Goal: Task Accomplishment & Management: Use online tool/utility

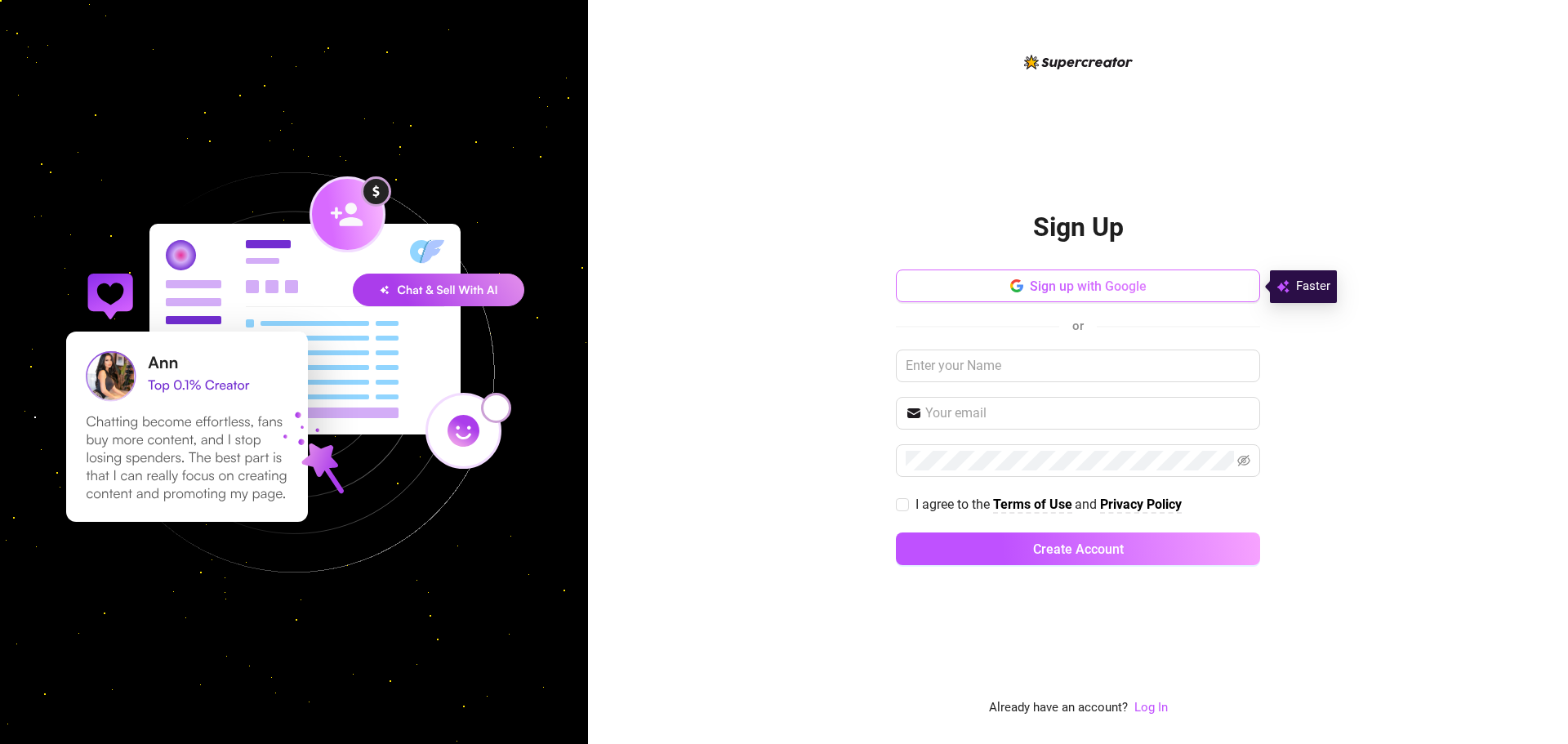
click at [1104, 291] on span "Sign up with Google" at bounding box center [1088, 287] width 117 height 16
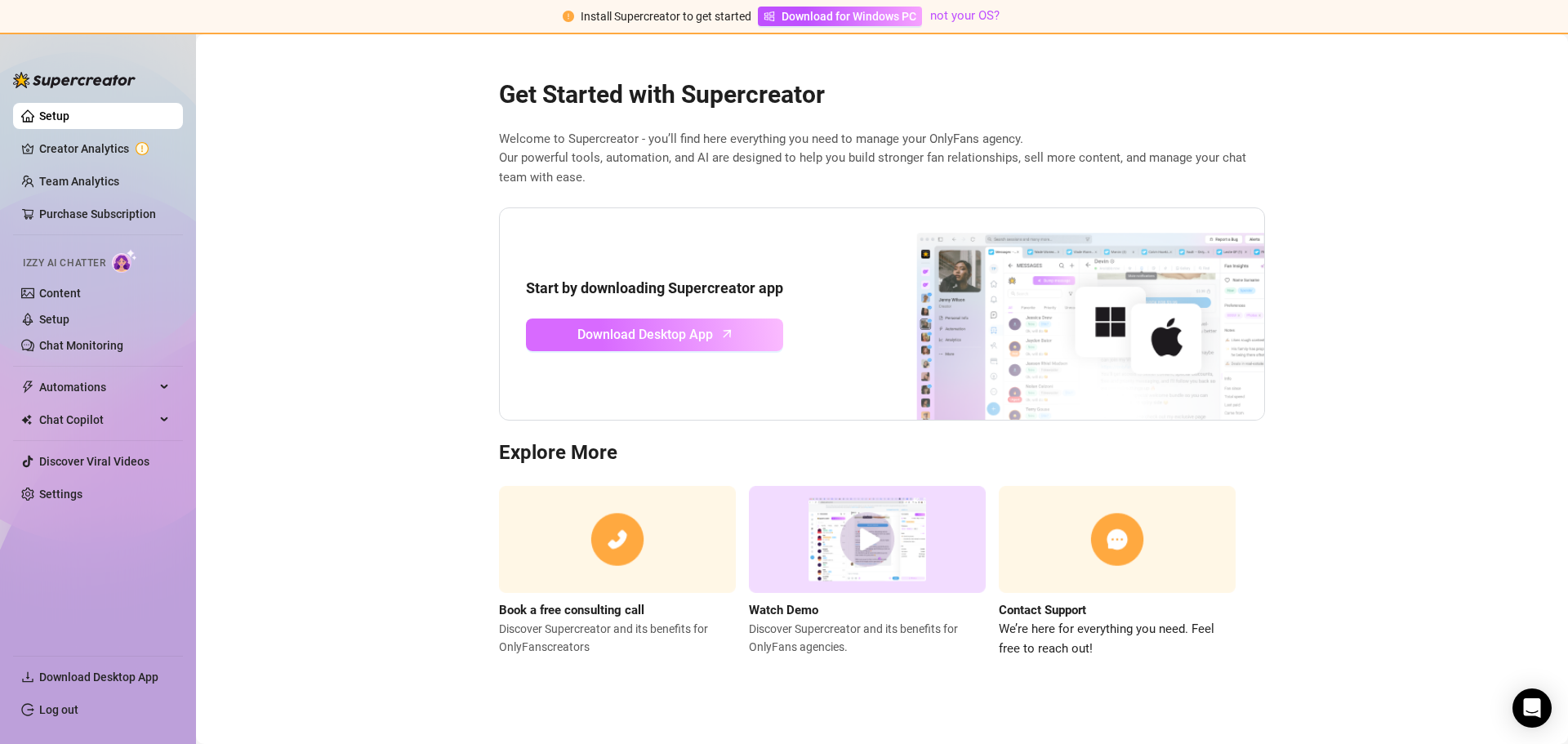
click at [675, 335] on span "Download Desktop App" at bounding box center [645, 334] width 135 height 20
click at [69, 317] on link "Setup" at bounding box center [55, 319] width 30 height 13
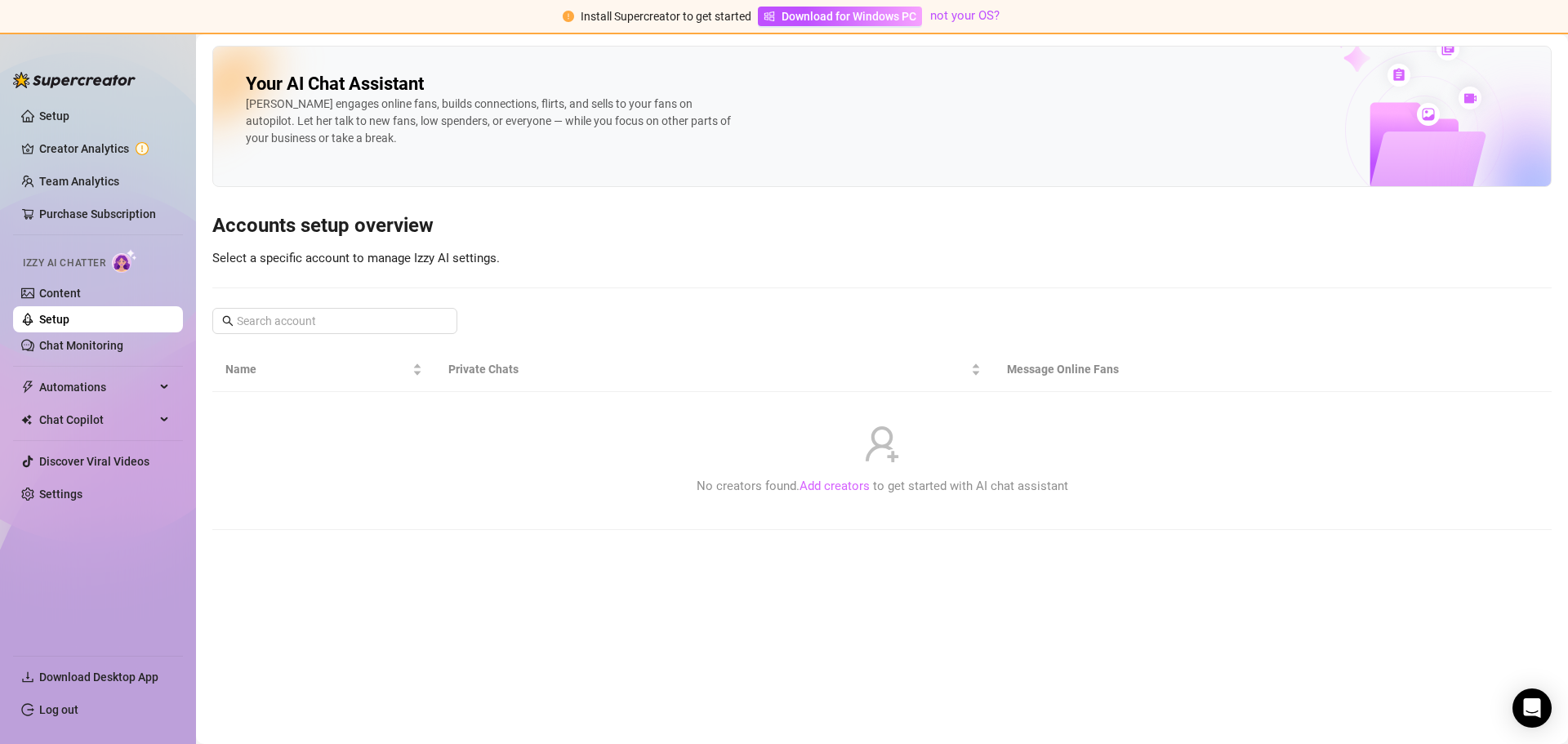
click at [839, 482] on link "Add creators" at bounding box center [835, 485] width 70 height 15
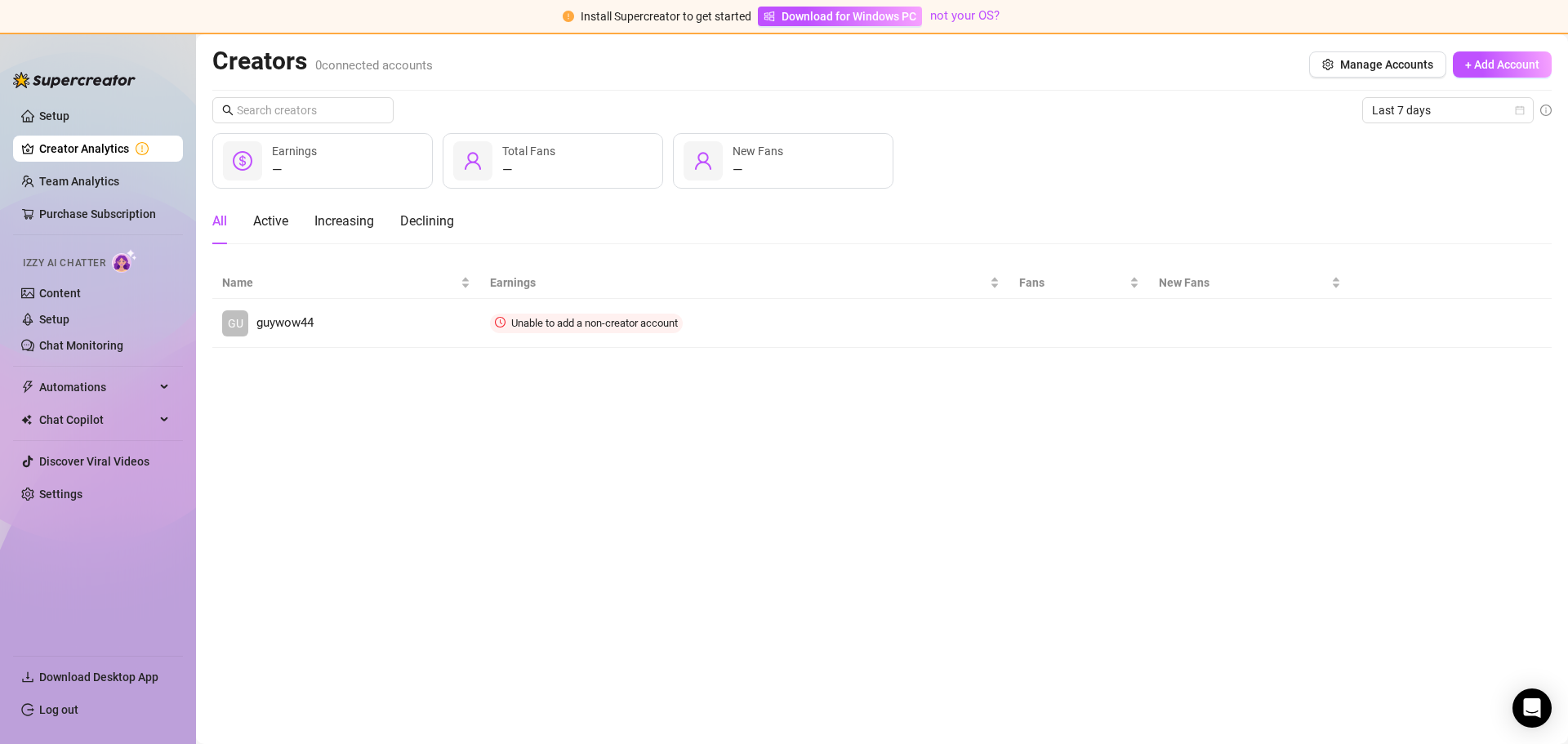
drag, startPoint x: 474, startPoint y: 470, endPoint x: 499, endPoint y: 427, distance: 49.7
click at [475, 469] on main "Creators 0 connected accounts Manage Accounts + Add Account Last 7 days — Earni…" at bounding box center [882, 389] width 1372 height 710
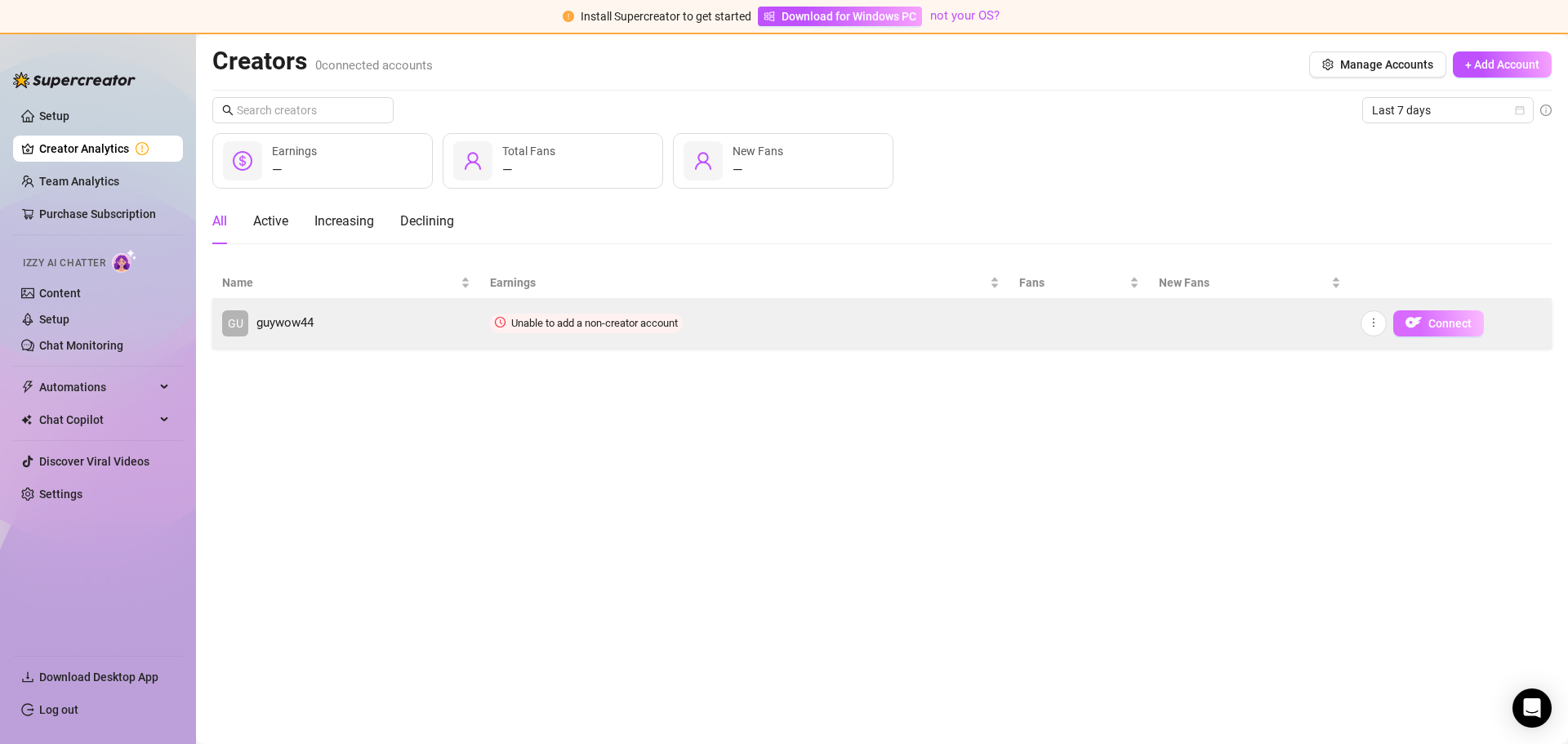
click at [1418, 320] on img "button" at bounding box center [1413, 322] width 17 height 17
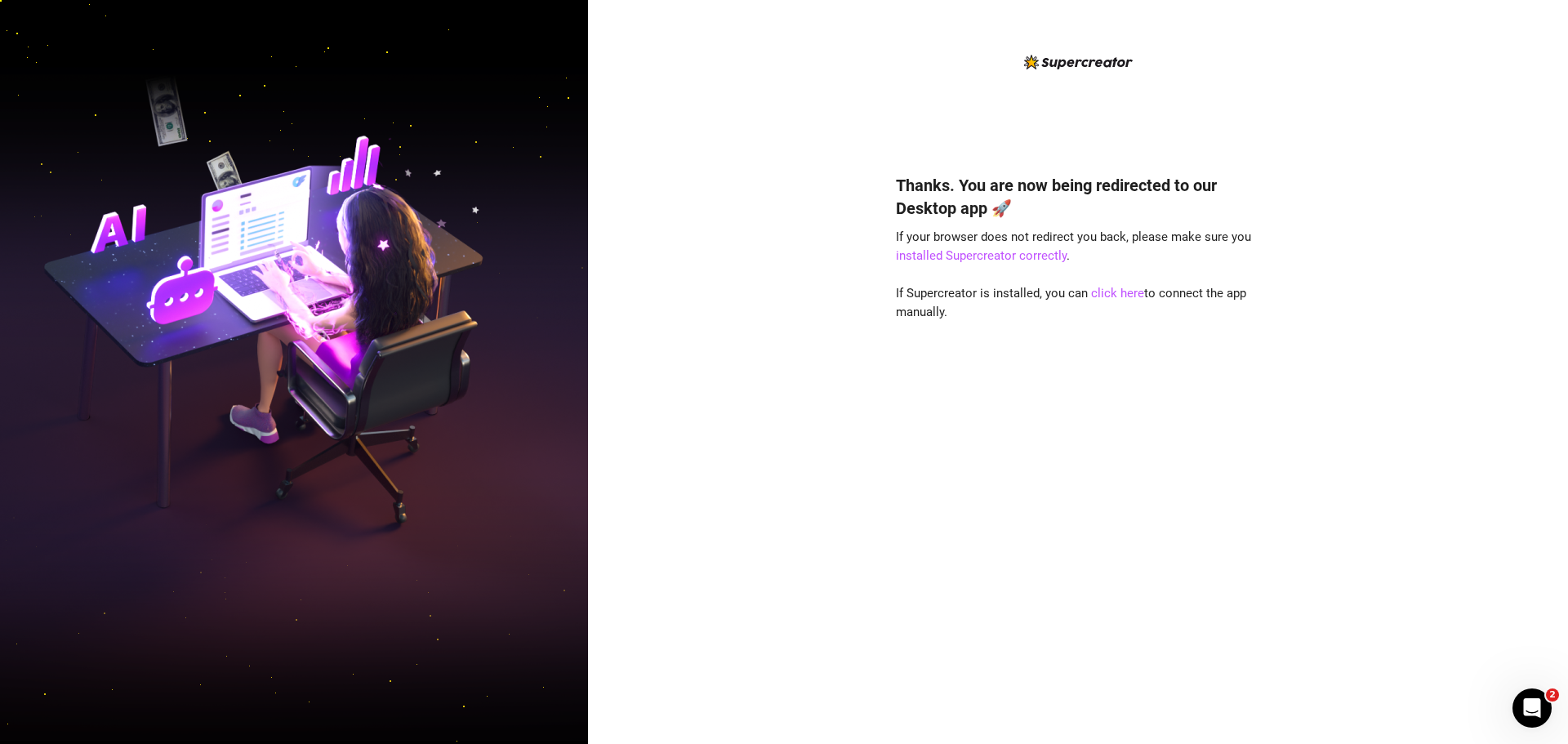
click at [1040, 671] on div "Thanks. You are now being redirected to our Desktop app 🚀 If your browser does …" at bounding box center [1078, 434] width 364 height 565
click at [1022, 386] on div "Thanks. You are now being redirected to our Desktop app 🚀 If your browser does …" at bounding box center [1078, 434] width 364 height 565
click at [1114, 295] on link "click here" at bounding box center [1117, 293] width 53 height 15
